Goal: Information Seeking & Learning: Learn about a topic

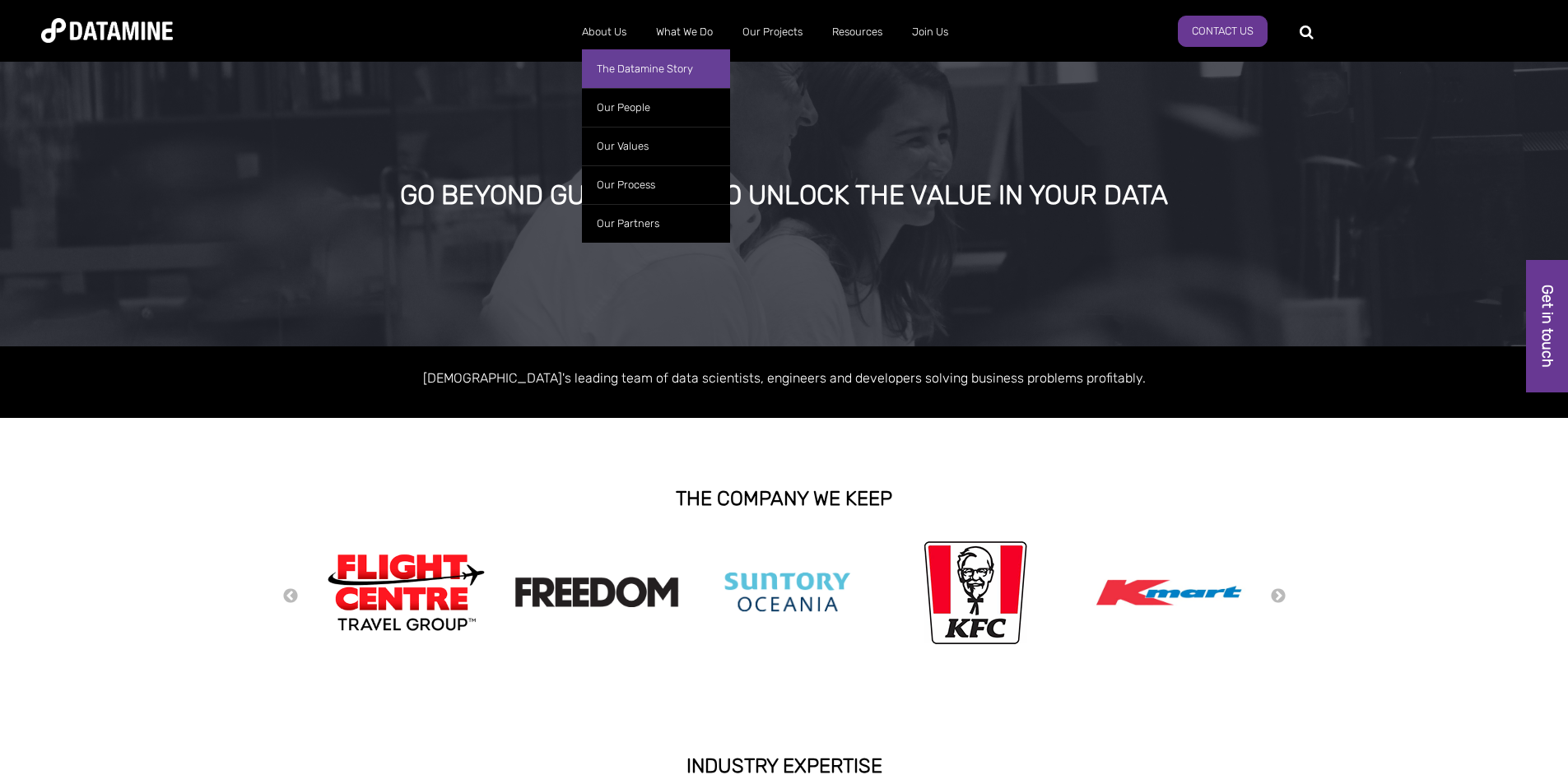
click at [608, 66] on link "The Datamine Story" at bounding box center [656, 68] width 148 height 39
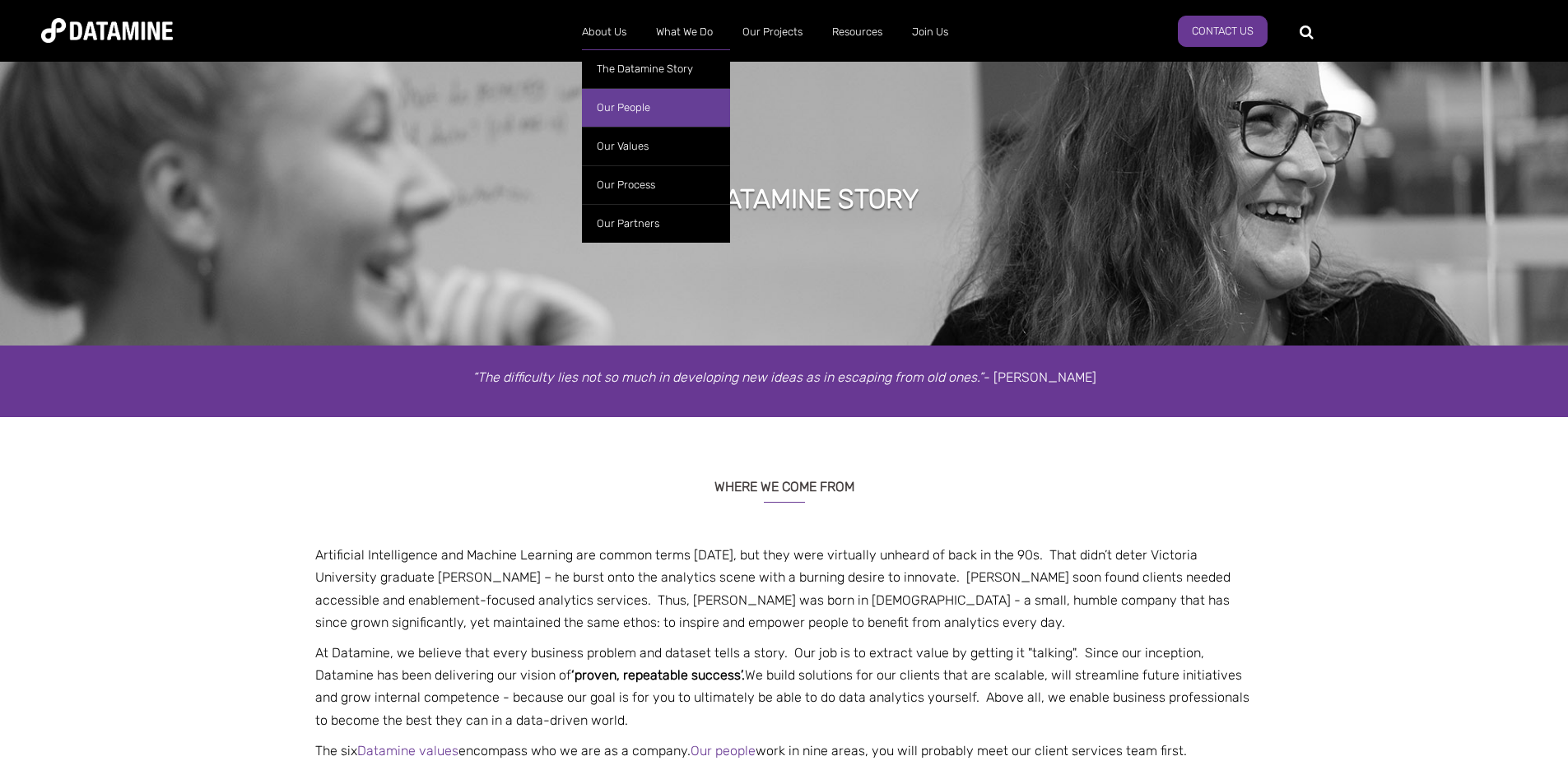
click at [609, 103] on link "Our People" at bounding box center [656, 107] width 148 height 39
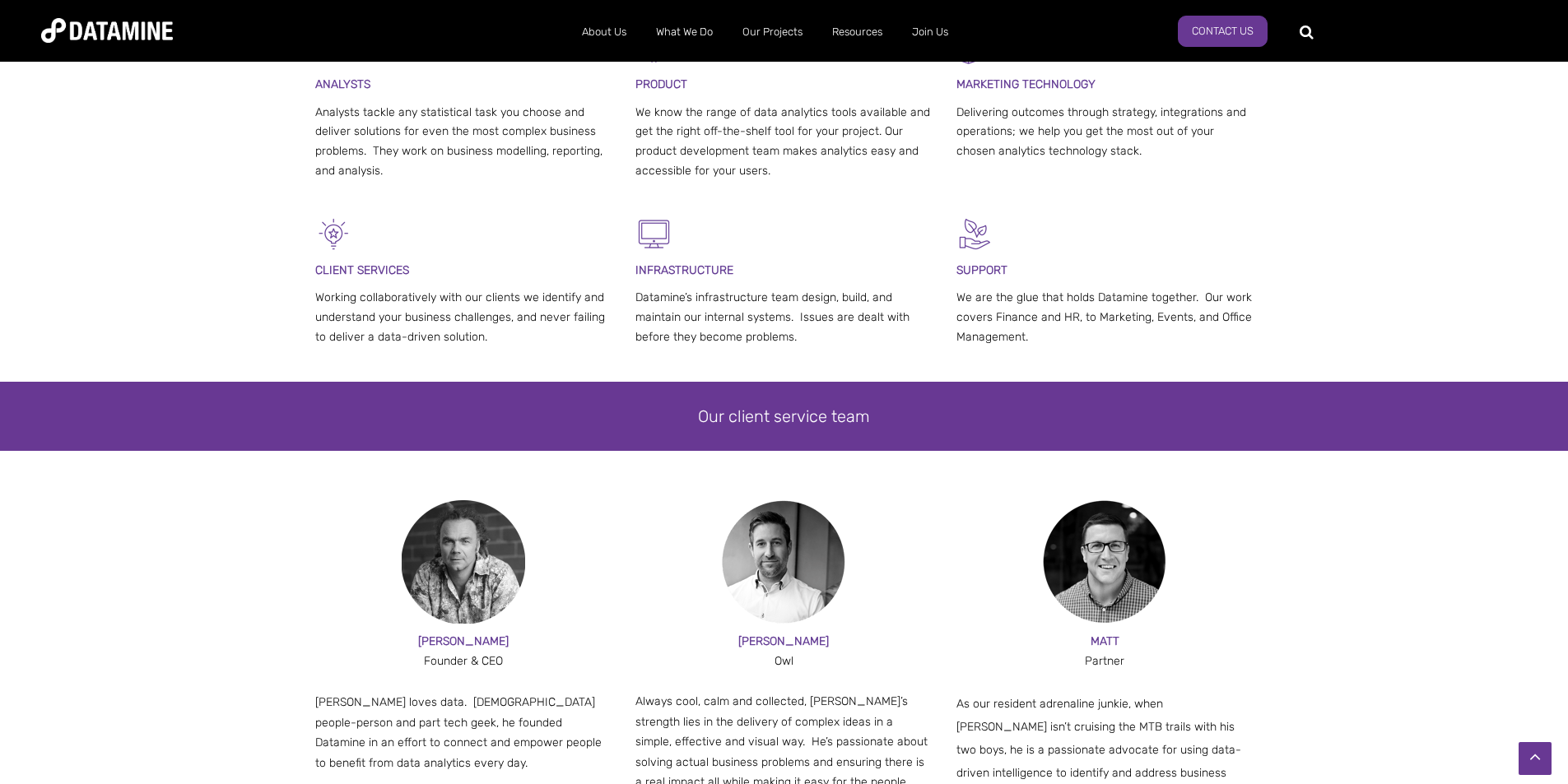
scroll to position [576, 0]
